Goal: Book appointment/travel/reservation

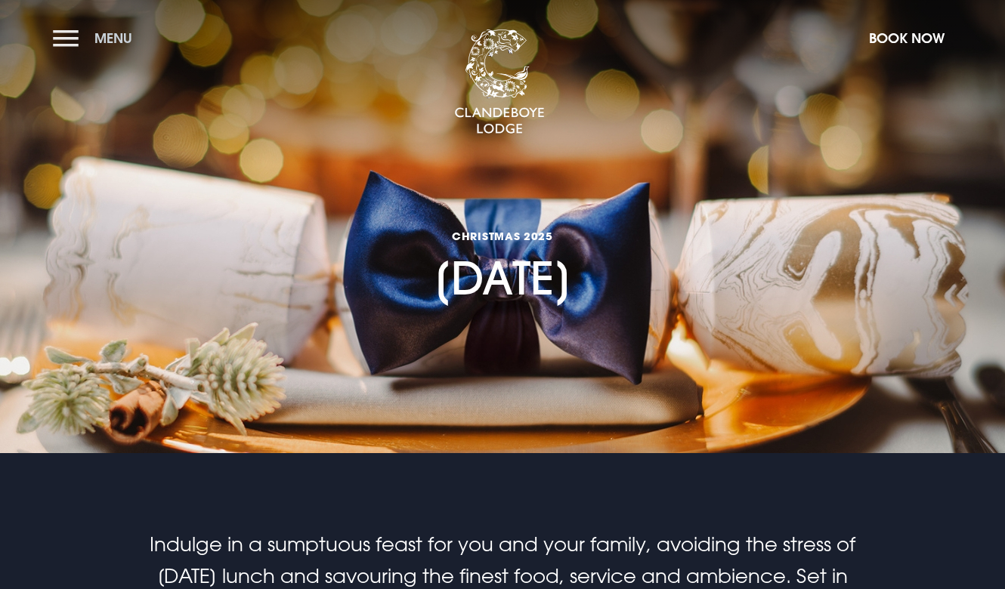
click at [66, 39] on button "Menu" at bounding box center [96, 38] width 87 height 32
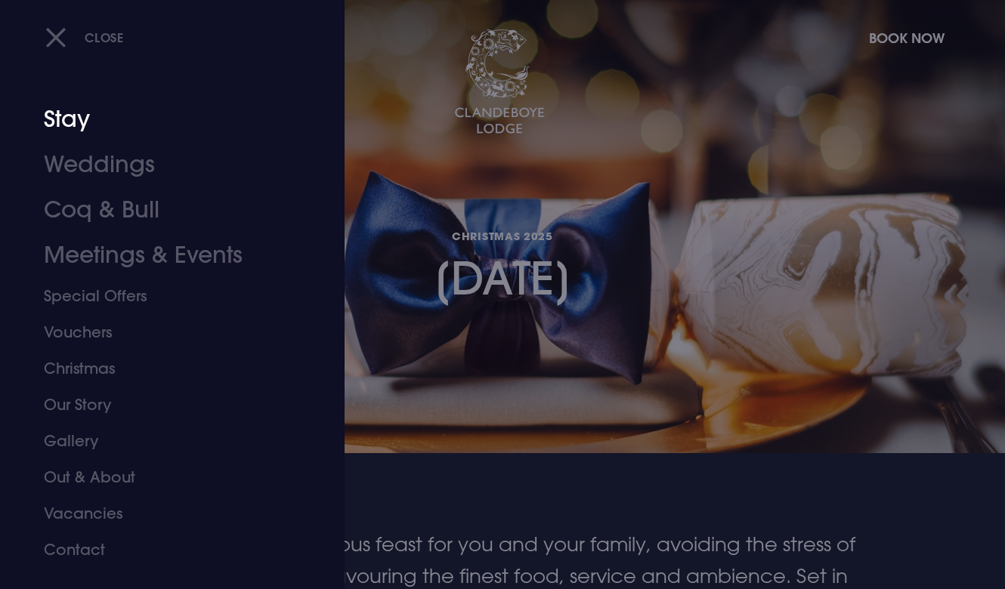
click at [70, 118] on link "Stay" at bounding box center [162, 119] width 237 height 45
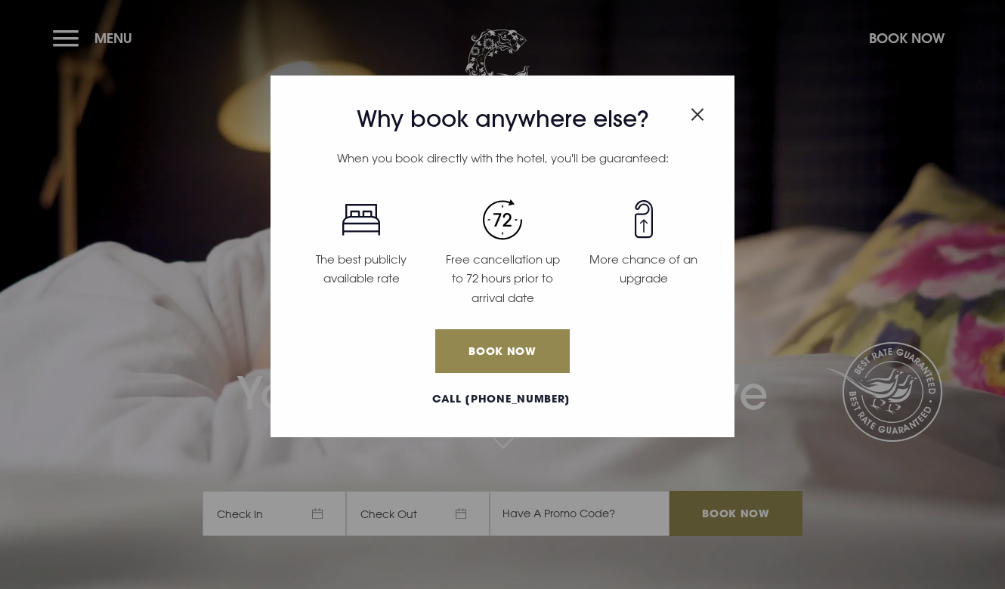
click at [70, 35] on div "Why book anywhere else? When you book directly with the hotel, you'll be guaran…" at bounding box center [502, 294] width 1005 height 589
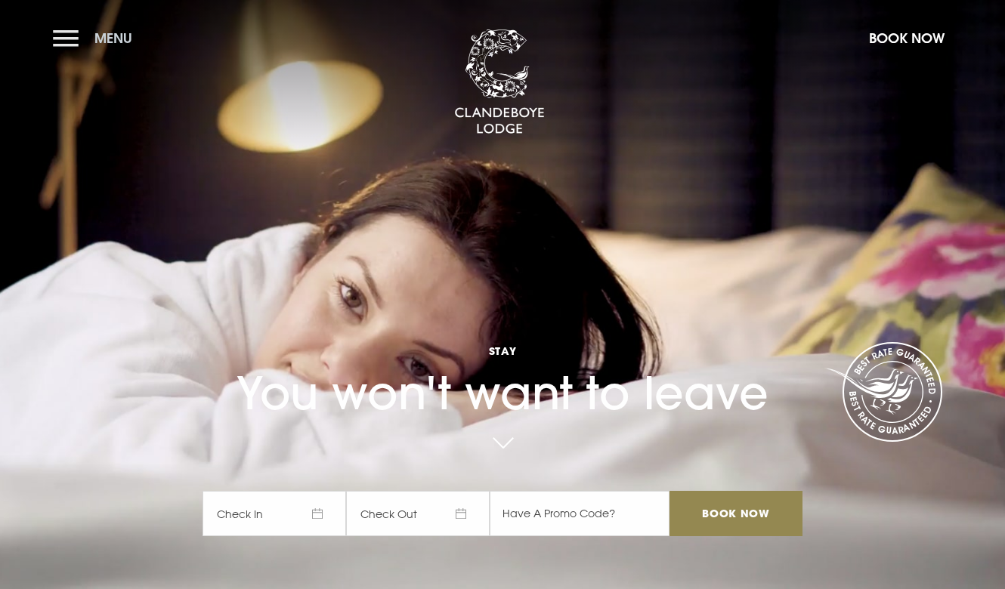
click at [69, 40] on button "Menu" at bounding box center [96, 38] width 87 height 32
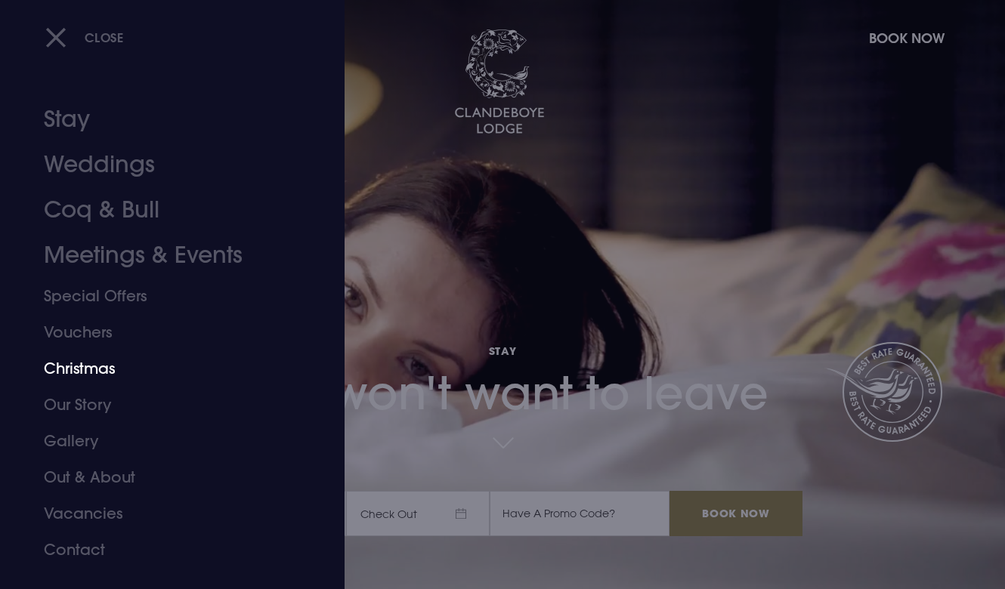
click at [71, 366] on link "Christmas" at bounding box center [162, 369] width 237 height 36
